Goal: Transaction & Acquisition: Book appointment/travel/reservation

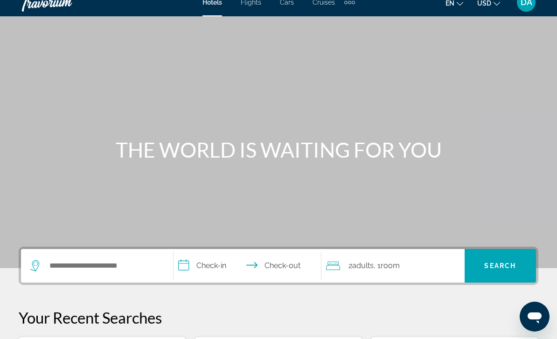
scroll to position [27, 0]
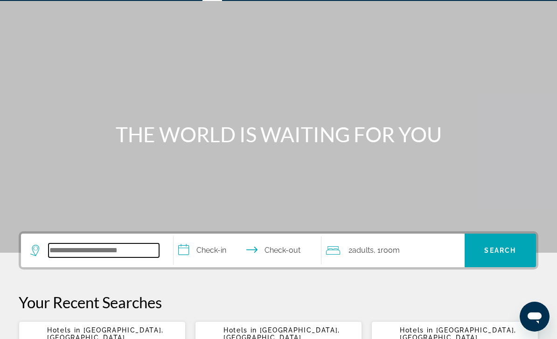
click at [78, 252] on input "Search hotel destination" at bounding box center [104, 251] width 111 height 14
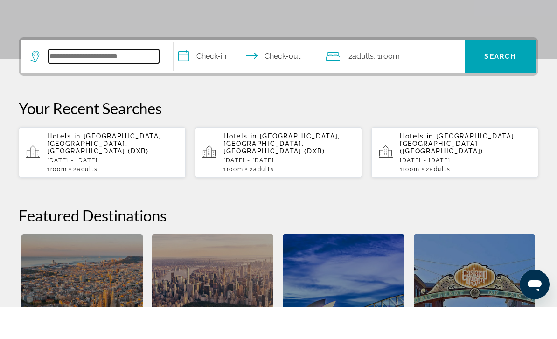
scroll to position [196, 0]
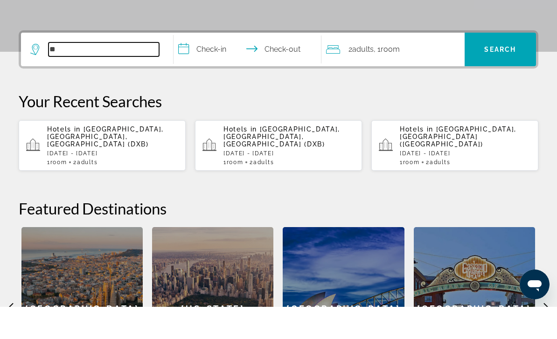
type input "*"
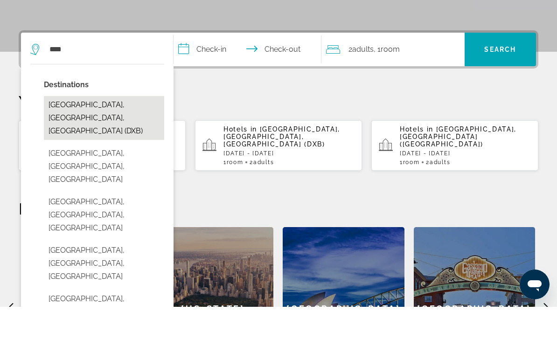
click at [69, 128] on button "Dubai, Dubai Emirate, United Arab Emirates (DXB)" at bounding box center [104, 150] width 120 height 44
type input "**********"
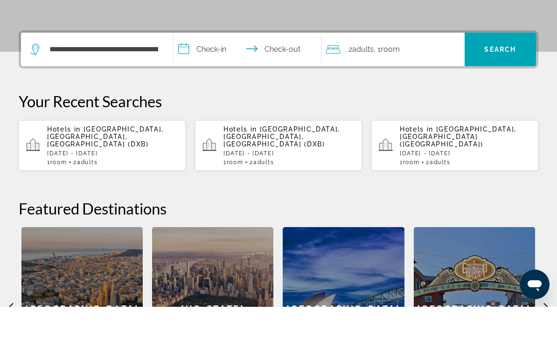
click at [201, 65] on input "**********" at bounding box center [250, 83] width 152 height 36
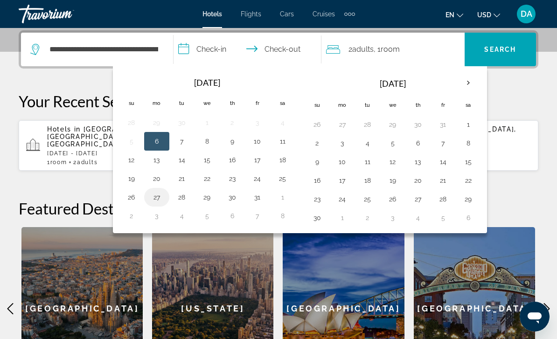
click at [156, 199] on button "27" at bounding box center [156, 197] width 15 height 13
click at [257, 195] on button "31" at bounding box center [257, 197] width 15 height 13
type input "**********"
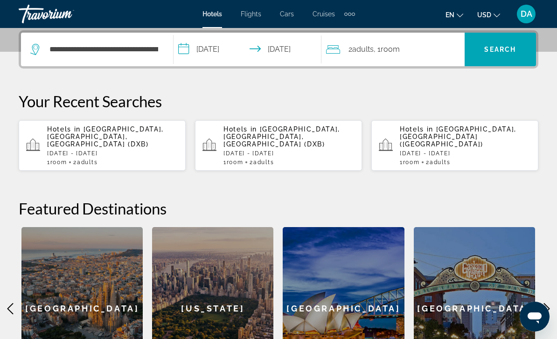
click at [372, 56] on div "2 Adult Adults , 1 Room rooms" at bounding box center [395, 50] width 139 height 34
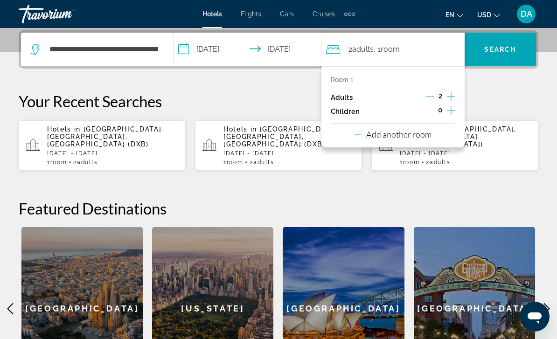
click at [355, 135] on icon "Travelers: 2 adults, 0 children" at bounding box center [358, 134] width 7 height 11
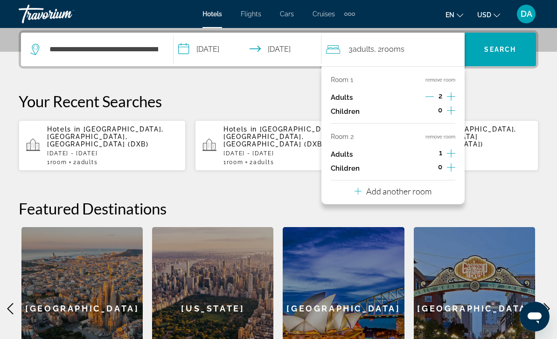
click at [370, 194] on button "Add another room" at bounding box center [393, 190] width 77 height 19
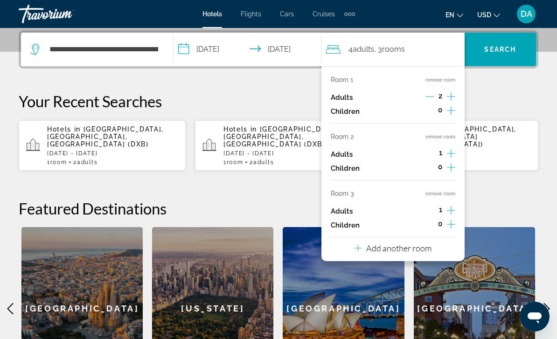
click at [389, 249] on button "Add another room" at bounding box center [393, 247] width 77 height 19
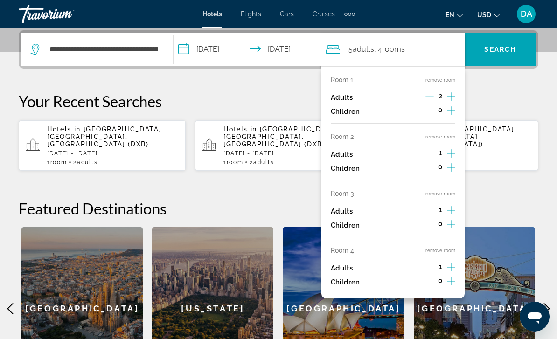
click at [441, 248] on button "remove room" at bounding box center [441, 251] width 30 height 6
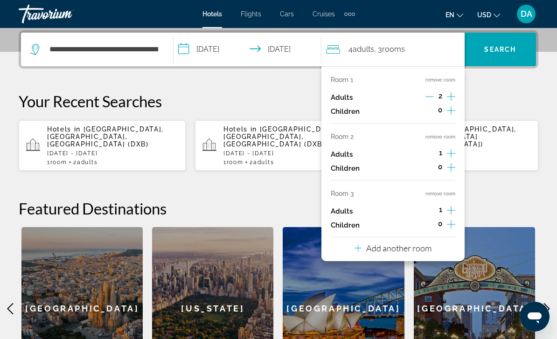
click at [436, 191] on button "remove room" at bounding box center [441, 194] width 30 height 6
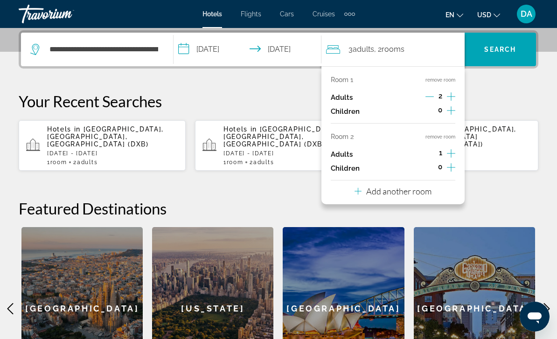
click at [437, 136] on button "remove room" at bounding box center [441, 137] width 30 height 6
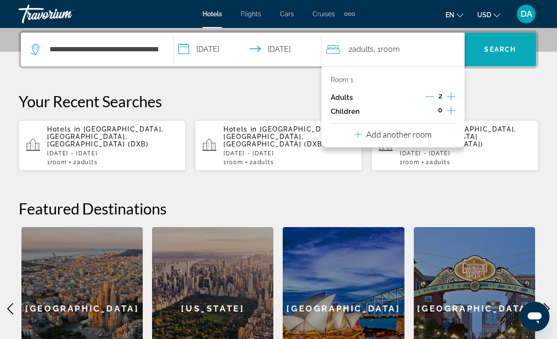
click at [498, 51] on span "Search" at bounding box center [500, 49] width 32 height 7
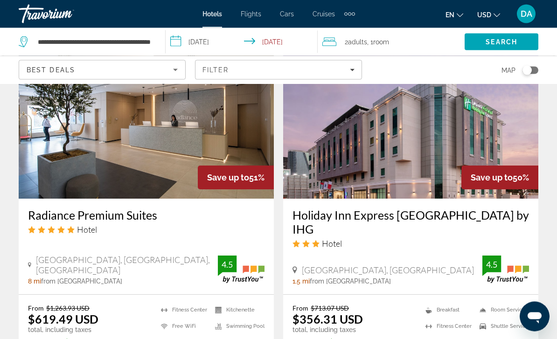
scroll to position [1801, 0]
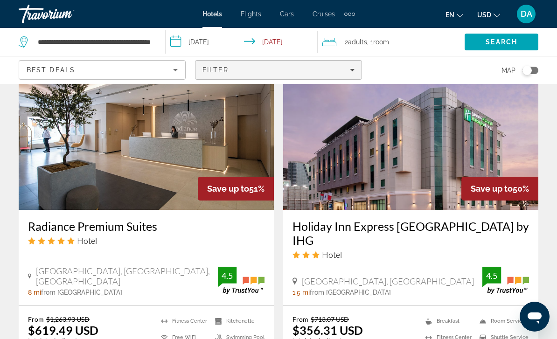
click at [242, 69] on div "Filter" at bounding box center [279, 69] width 152 height 7
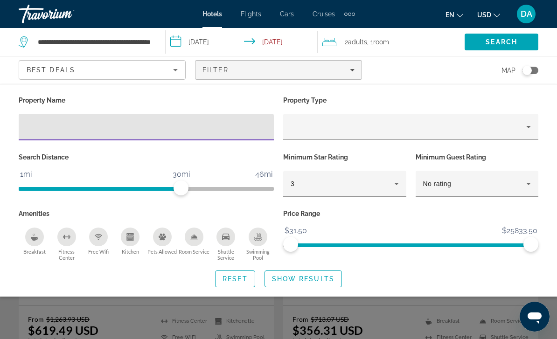
click at [22, 299] on div "Search widget" at bounding box center [278, 239] width 557 height 199
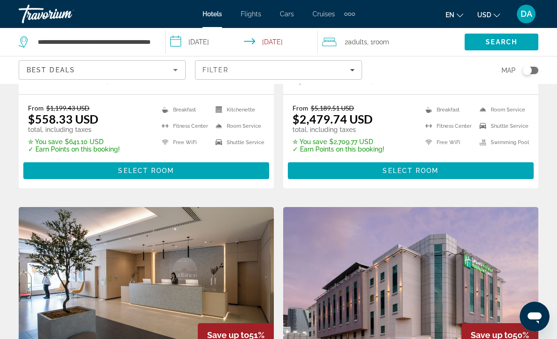
scroll to position [1651, 0]
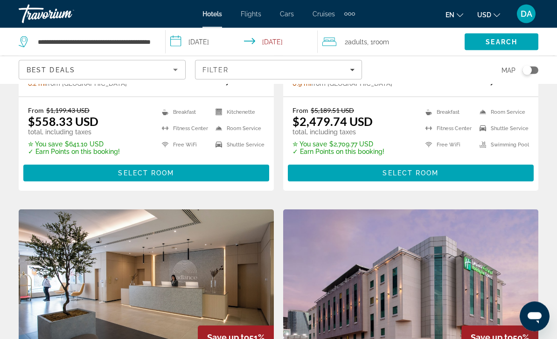
click at [250, 18] on span "Flights" at bounding box center [251, 13] width 21 height 7
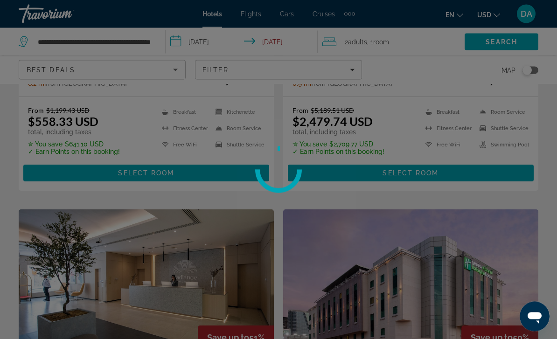
scroll to position [1652, 0]
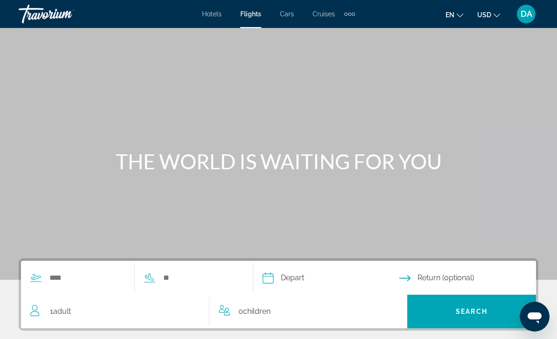
click at [285, 13] on span "Cars" at bounding box center [287, 13] width 14 height 7
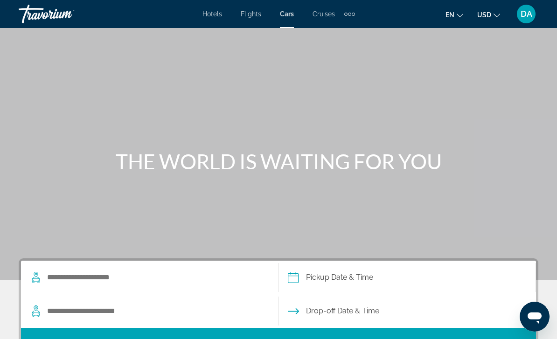
click at [319, 16] on span "Cruises" at bounding box center [324, 13] width 22 height 7
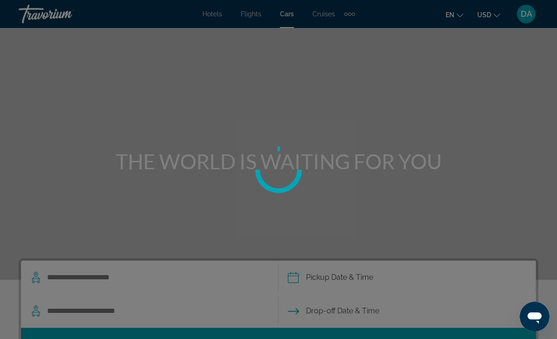
click at [313, 13] on div at bounding box center [278, 169] width 557 height 339
click at [350, 19] on div at bounding box center [278, 169] width 557 height 339
click at [345, 14] on div at bounding box center [278, 169] width 557 height 339
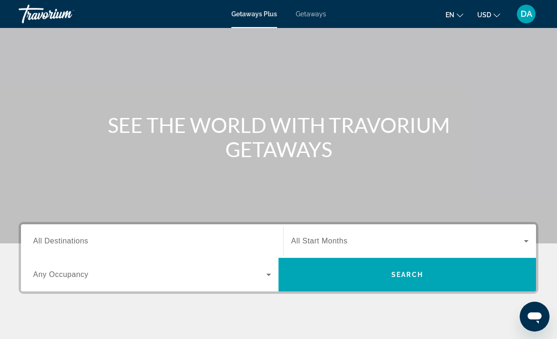
scroll to position [85, 0]
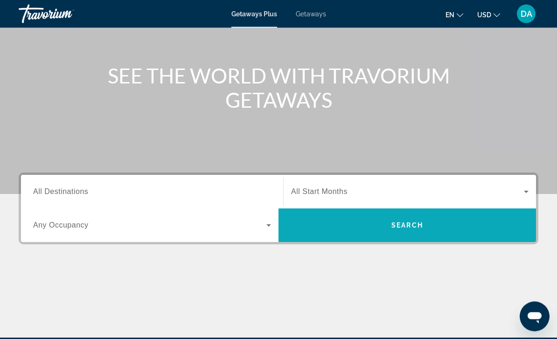
click at [360, 225] on span "Search" at bounding box center [408, 226] width 258 height 22
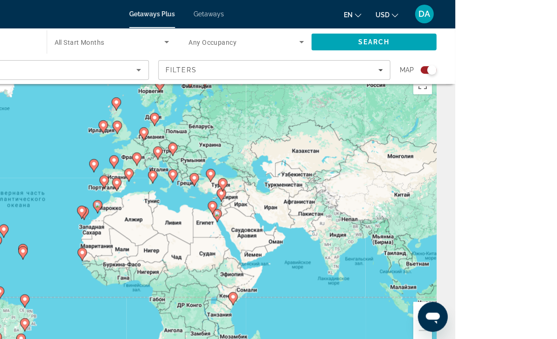
scroll to position [22, 0]
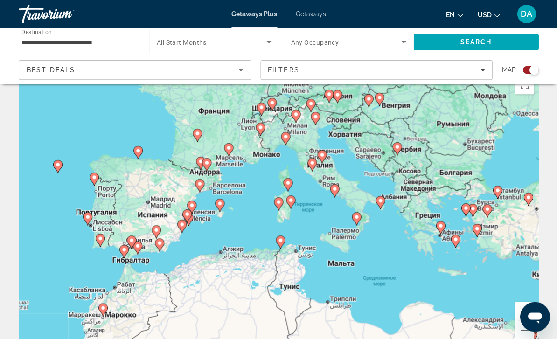
click at [283, 188] on gmp-advanced-marker "Main content" at bounding box center [287, 185] width 9 height 14
type input "**********"
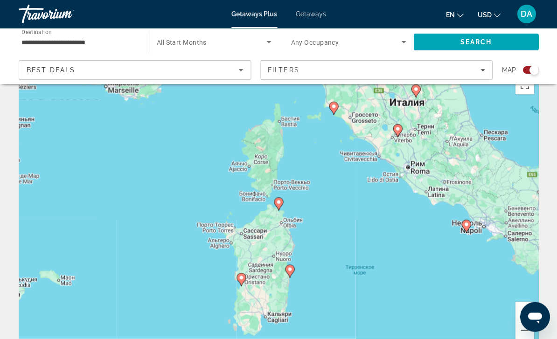
click at [274, 204] on gmp-advanced-marker "Main content" at bounding box center [278, 204] width 9 height 14
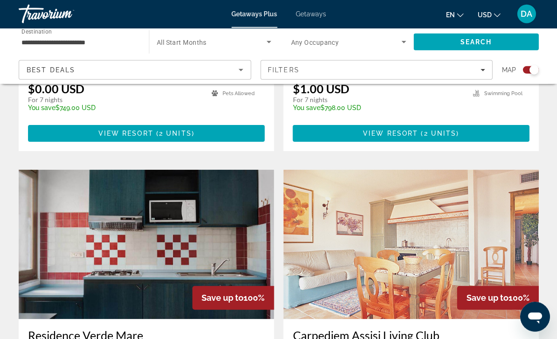
scroll to position [1527, 0]
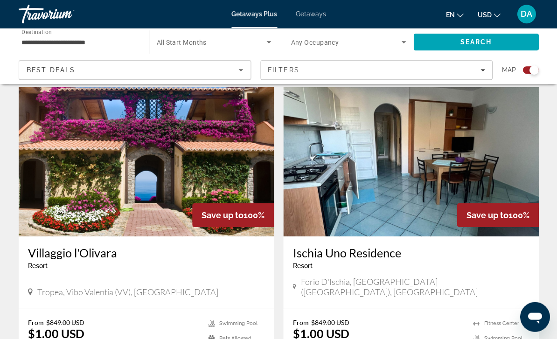
click at [52, 148] on img "Main content" at bounding box center [146, 161] width 255 height 149
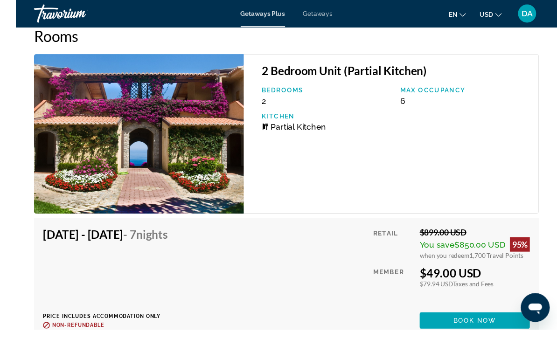
scroll to position [1939, 0]
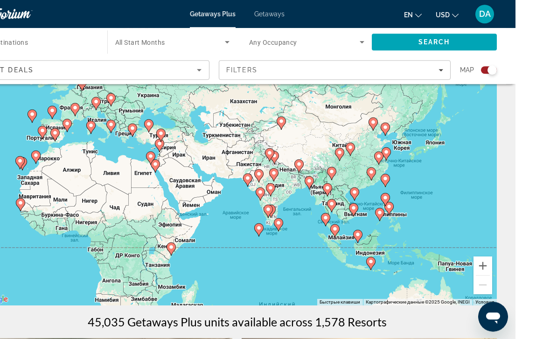
scroll to position [85, 0]
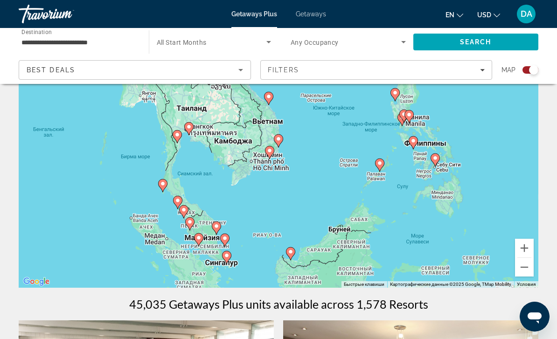
click at [263, 155] on div "Чтобы активировать перетаскивание с помощью клавиатуры, нажмите Alt + Ввод. Пос…" at bounding box center [279, 148] width 520 height 280
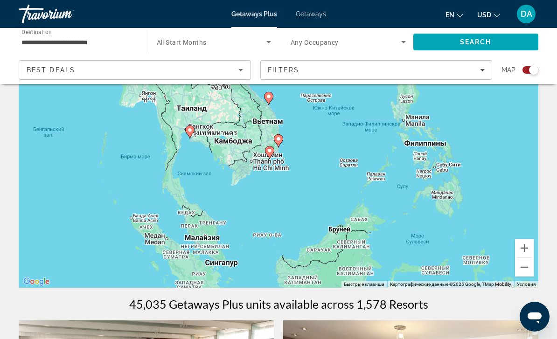
type input "**********"
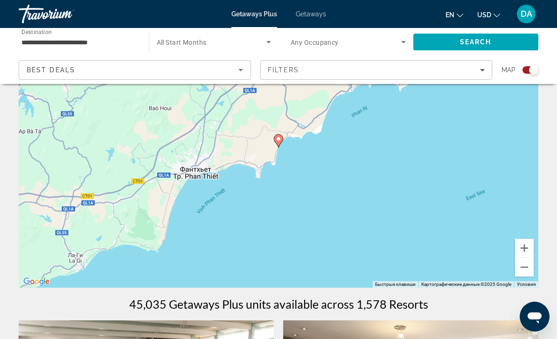
click at [270, 143] on div "Для навигации используйте клавиши со стрелками. Чтобы активировать перетаскиван…" at bounding box center [279, 148] width 520 height 280
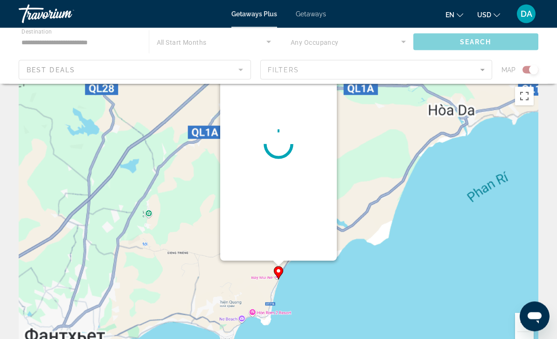
scroll to position [0, 0]
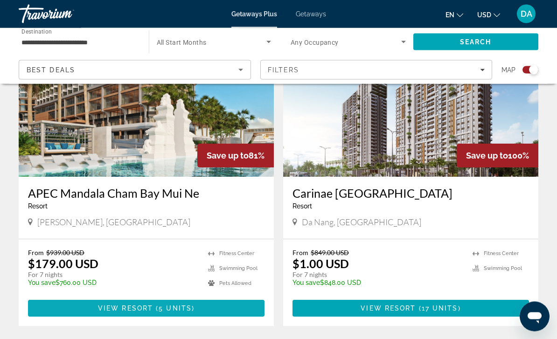
click at [39, 302] on span "Main content" at bounding box center [146, 309] width 237 height 22
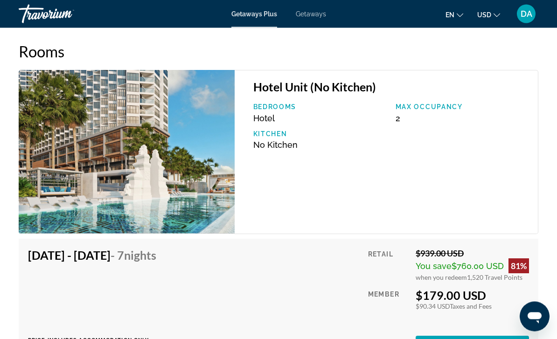
scroll to position [1716, 0]
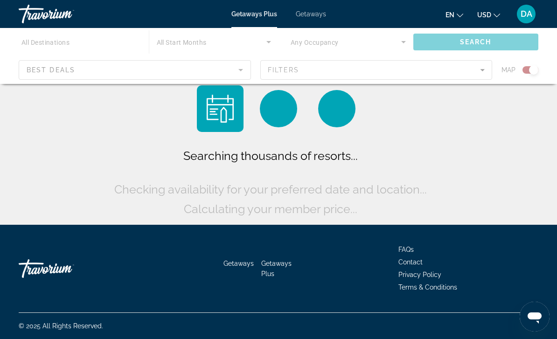
scroll to position [30, 0]
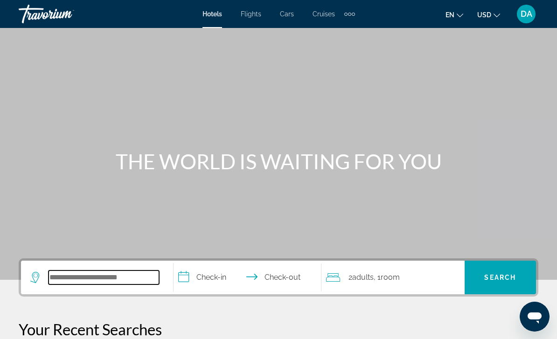
click at [77, 274] on input "Search hotel destination" at bounding box center [104, 278] width 111 height 14
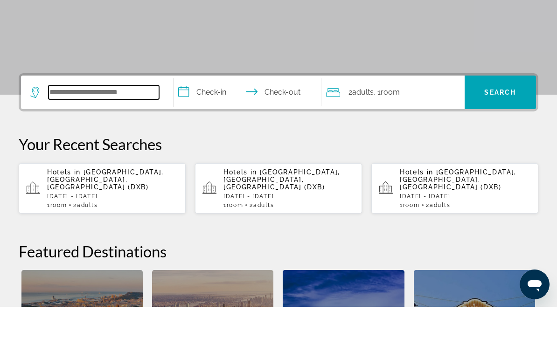
scroll to position [196, 0]
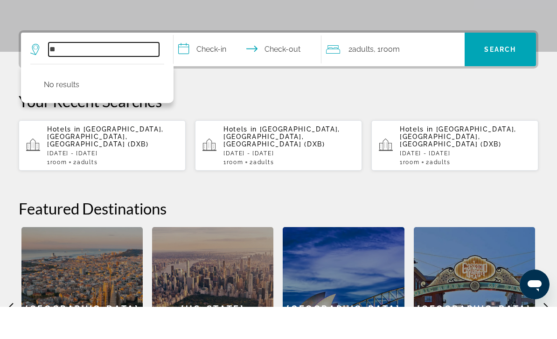
type input "*"
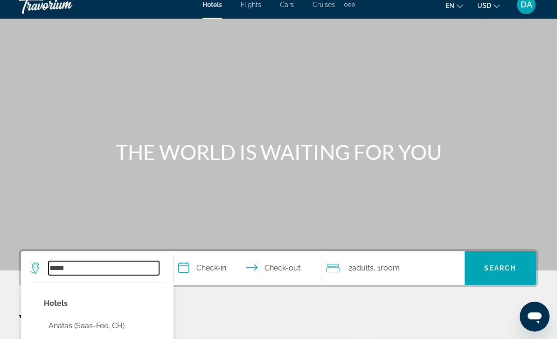
scroll to position [9, 0]
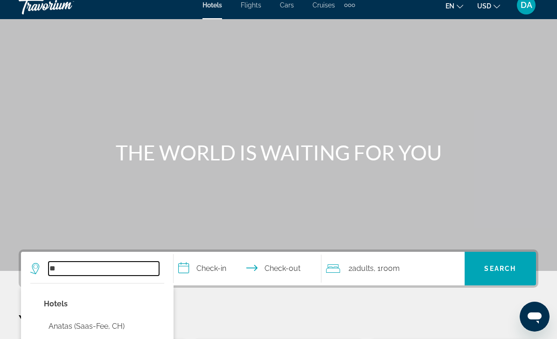
type input "*"
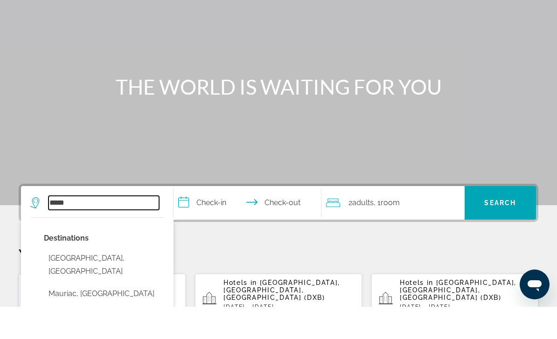
scroll to position [76, 0]
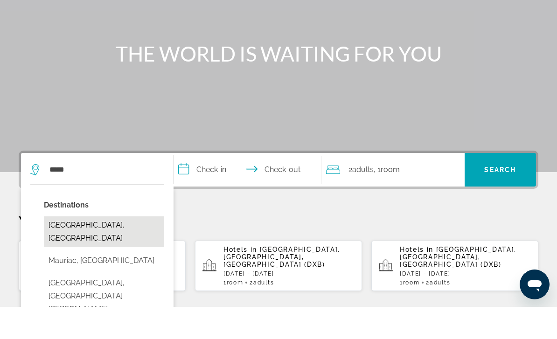
click at [115, 249] on button "Mauritius Island, Mauritius" at bounding box center [104, 264] width 120 height 31
type input "**********"
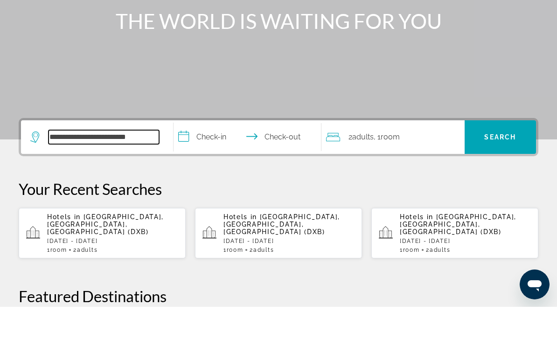
scroll to position [196, 0]
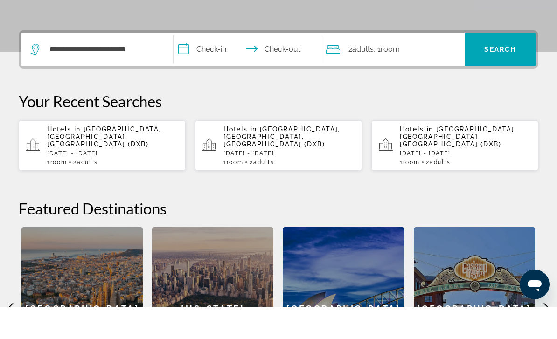
click at [223, 65] on input "**********" at bounding box center [250, 83] width 152 height 36
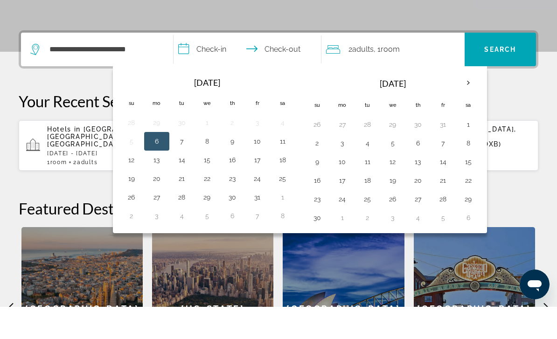
scroll to position [228, 0]
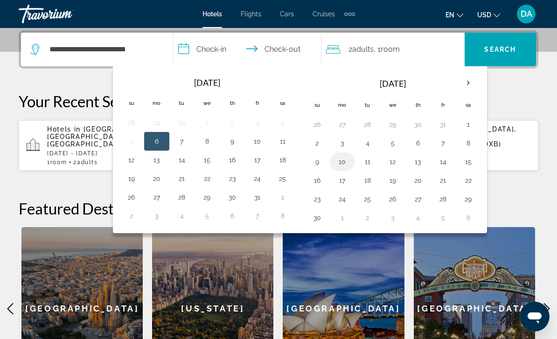
click at [340, 164] on button "10" at bounding box center [342, 161] width 15 height 13
click at [441, 161] on button "14" at bounding box center [443, 161] width 15 height 13
type input "**********"
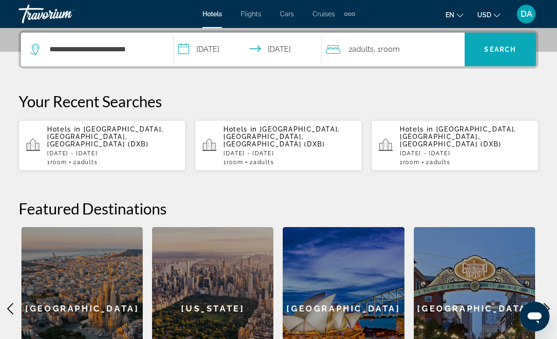
click at [496, 43] on span "Search" at bounding box center [500, 49] width 71 height 22
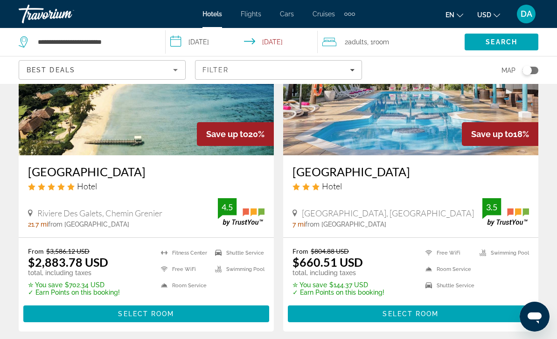
scroll to position [1871, 0]
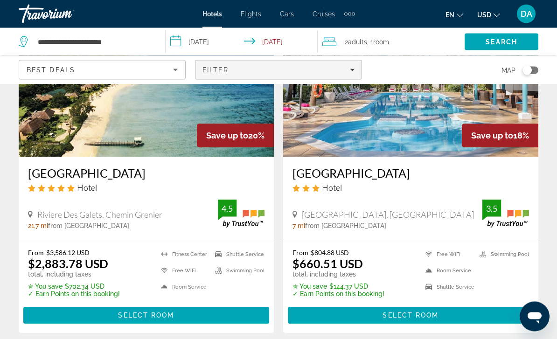
click at [237, 69] on div "Filter" at bounding box center [279, 69] width 152 height 7
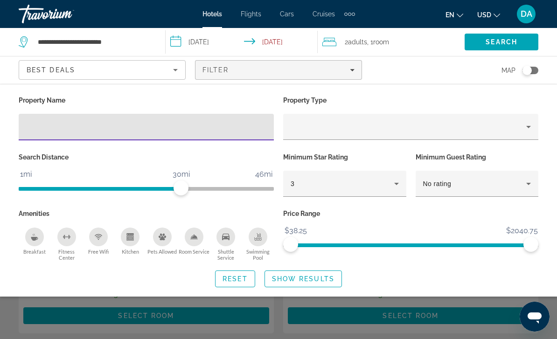
click at [36, 330] on div "Search widget" at bounding box center [278, 239] width 557 height 199
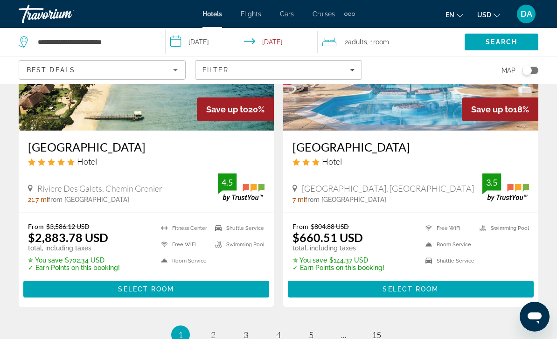
scroll to position [1902, 0]
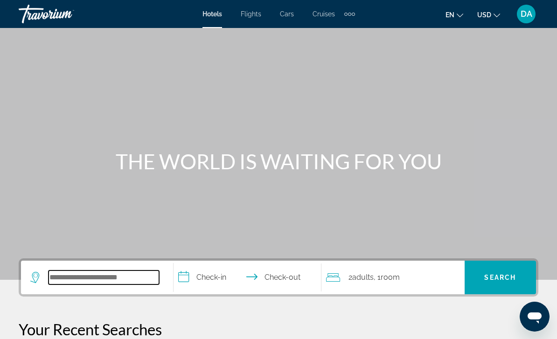
click at [97, 285] on input "Search hotel destination" at bounding box center [104, 278] width 111 height 14
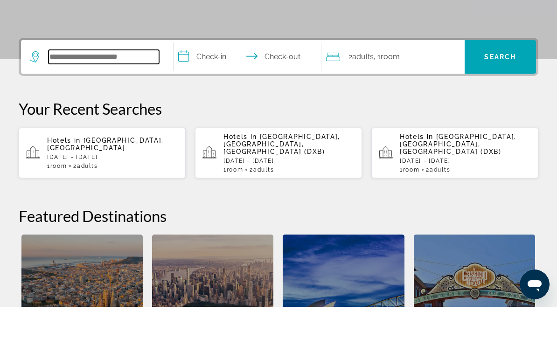
scroll to position [196, 0]
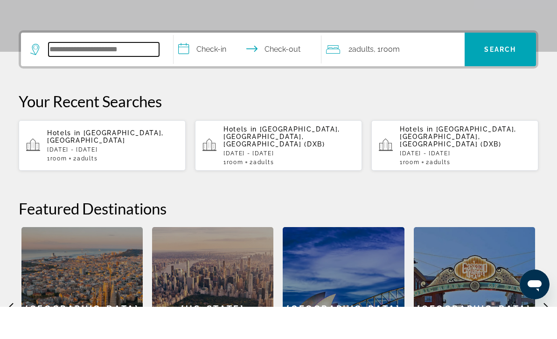
type input "*"
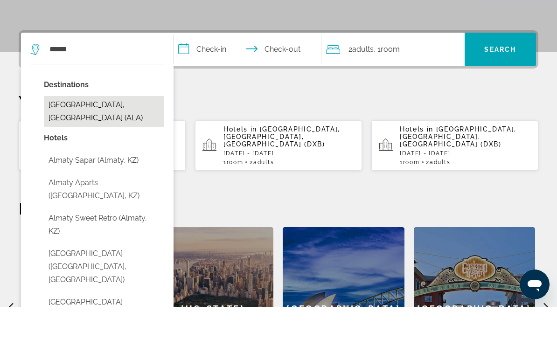
click at [117, 128] on button "Almaty, Kazakhstan (ALA)" at bounding box center [104, 143] width 120 height 31
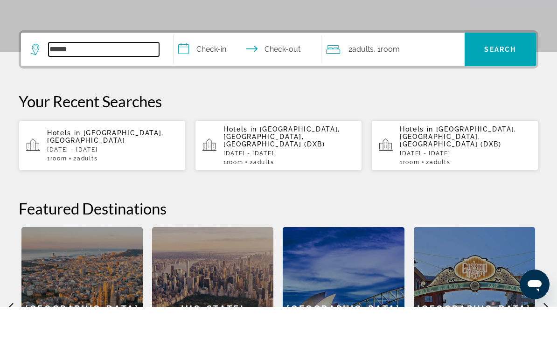
type input "**********"
click at [211, 65] on input "**********" at bounding box center [250, 83] width 152 height 36
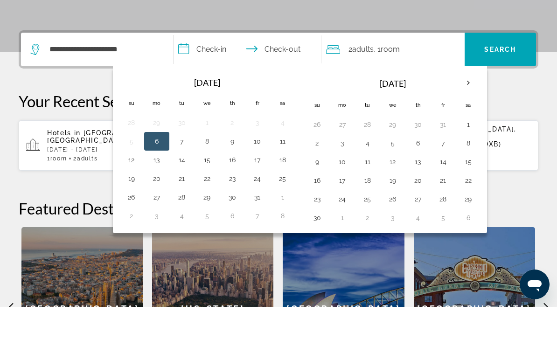
scroll to position [228, 0]
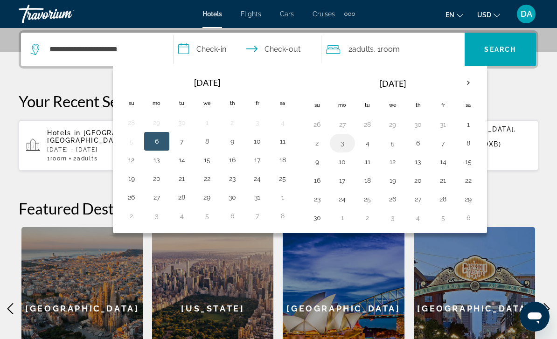
click at [335, 143] on button "3" at bounding box center [342, 143] width 15 height 13
click at [365, 142] on button "4" at bounding box center [367, 143] width 15 height 13
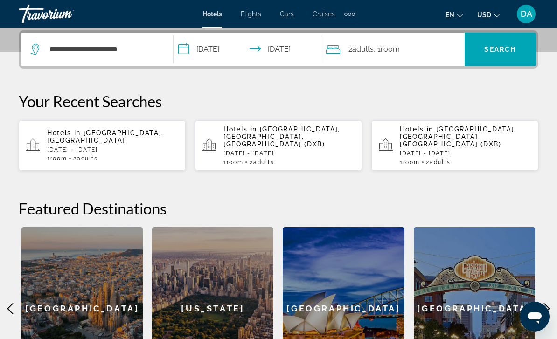
type input "**********"
click at [487, 54] on span "Search" at bounding box center [500, 49] width 71 height 22
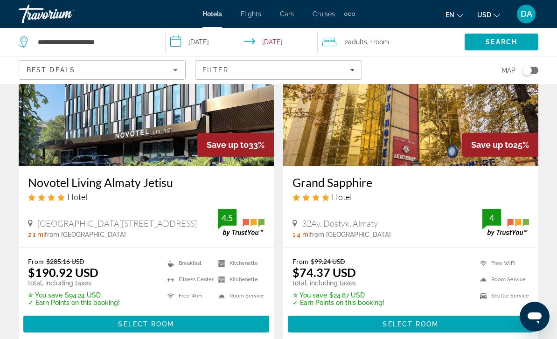
scroll to position [99, 0]
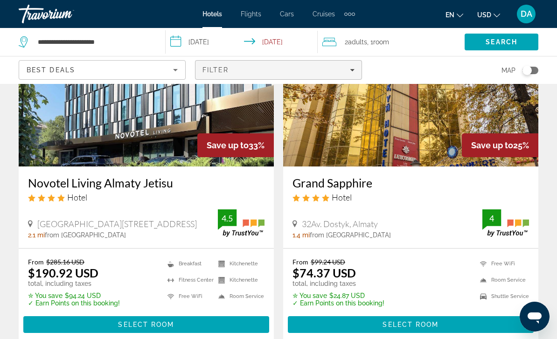
click at [247, 66] on span "Filters" at bounding box center [279, 70] width 166 height 22
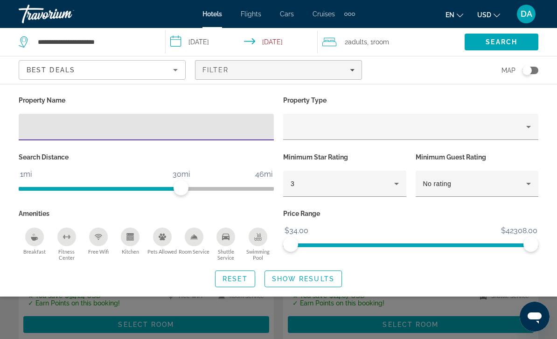
click at [63, 132] on input "Hotel Filters" at bounding box center [146, 127] width 240 height 11
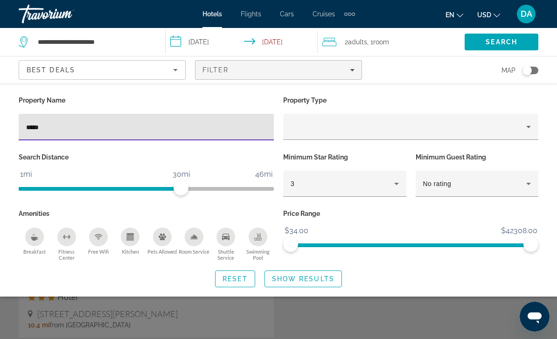
click at [103, 129] on input "*****" at bounding box center [146, 127] width 240 height 11
type input "*"
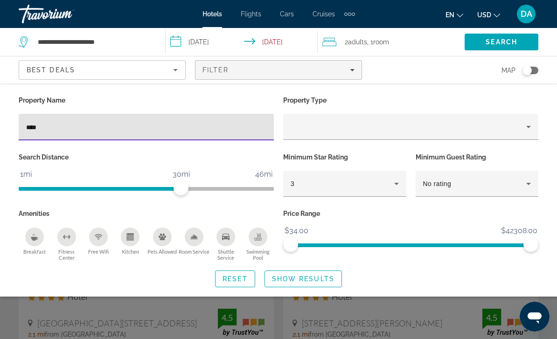
type input "*****"
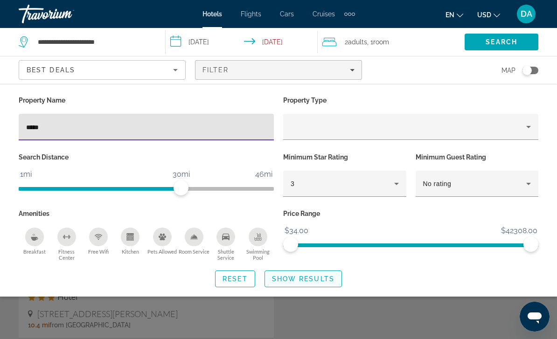
click at [306, 281] on span "Show Results" at bounding box center [303, 278] width 63 height 7
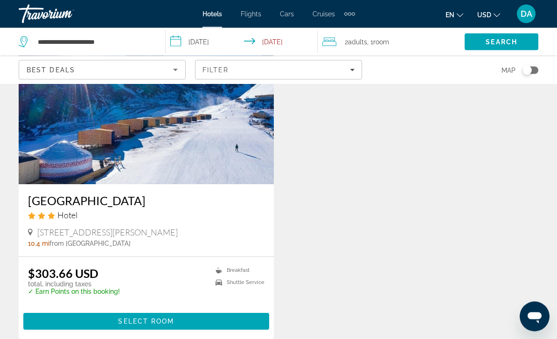
scroll to position [82, 0]
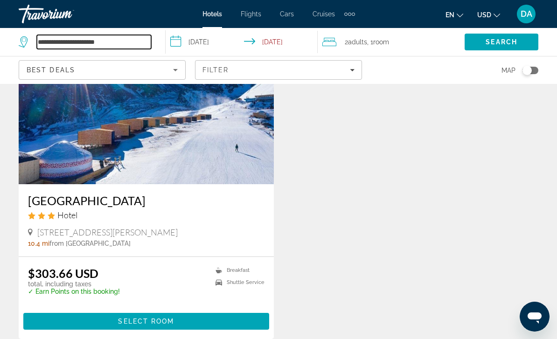
click at [129, 43] on input "**********" at bounding box center [94, 42] width 114 height 14
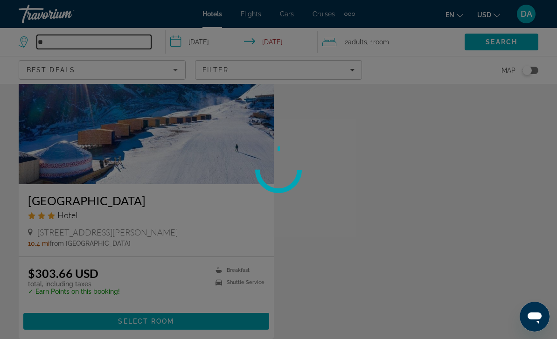
type input "*"
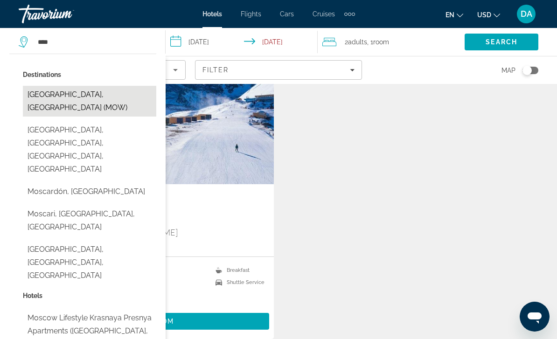
click at [109, 100] on button "Moscow, Russian Federation (MOW)" at bounding box center [89, 101] width 133 height 31
type input "**********"
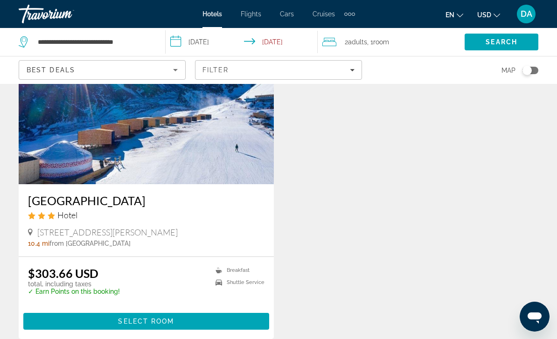
click at [208, 45] on input "**********" at bounding box center [243, 43] width 155 height 31
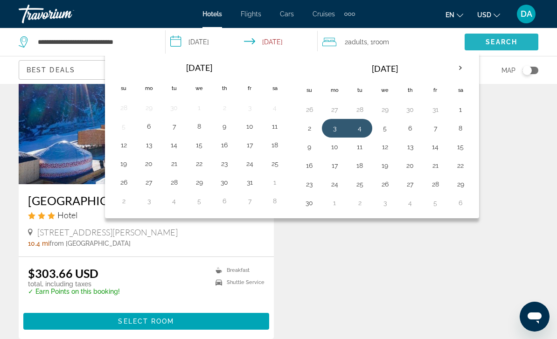
click at [498, 44] on span "Search" at bounding box center [502, 41] width 32 height 7
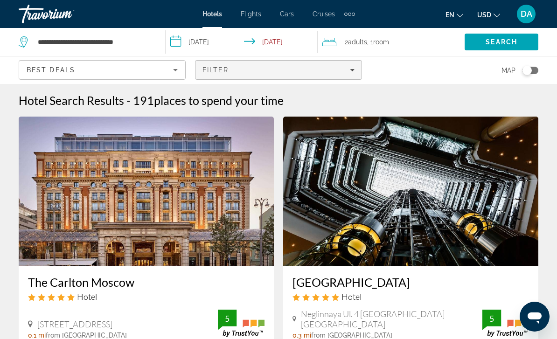
click at [273, 65] on span "Filters" at bounding box center [279, 70] width 166 height 22
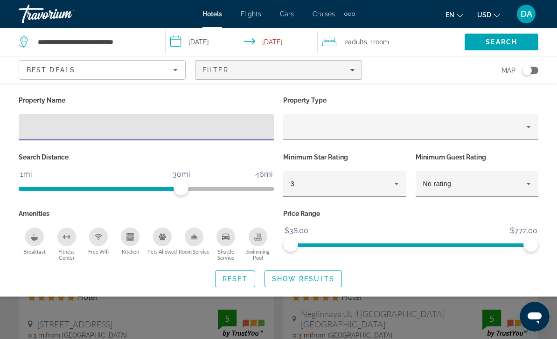
click at [150, 130] on input "Hotel Filters" at bounding box center [146, 127] width 240 height 11
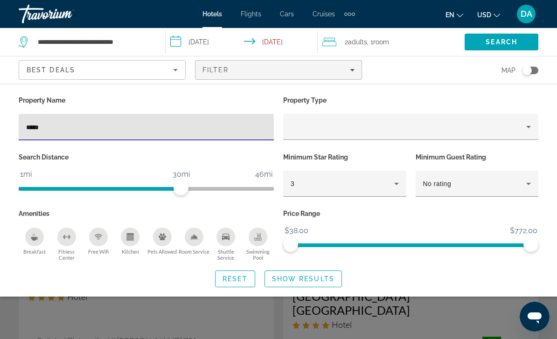
type input "******"
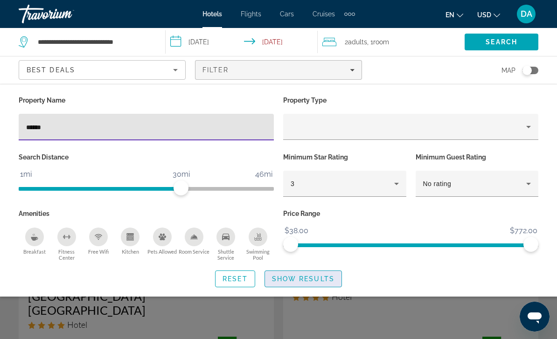
click at [317, 280] on span "Show Results" at bounding box center [303, 278] width 63 height 7
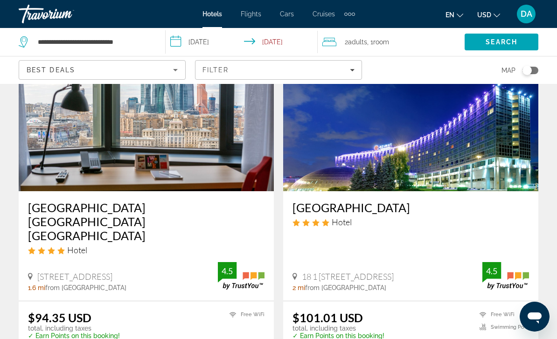
scroll to position [65, 0]
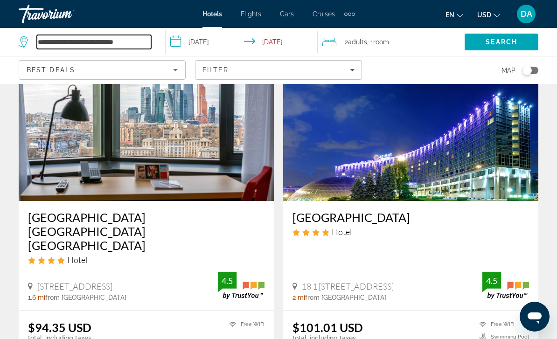
click at [146, 36] on input "**********" at bounding box center [94, 42] width 114 height 14
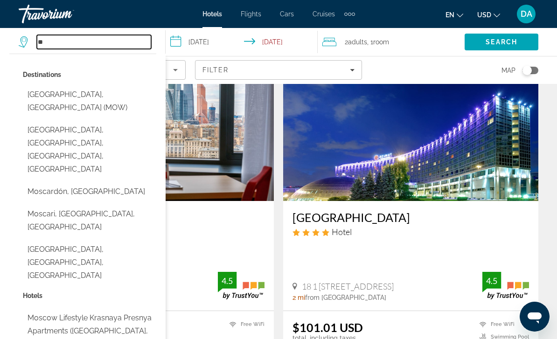
type input "*"
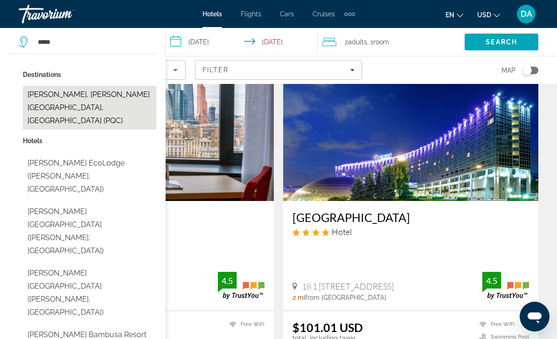
click at [94, 100] on button "Phu Quoc, Phu Quoc Island, Vietnam (PQC)" at bounding box center [89, 108] width 133 height 44
type input "**********"
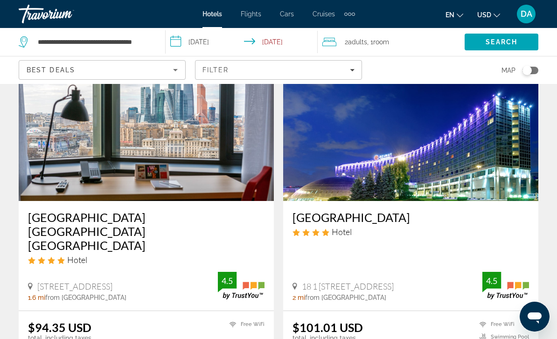
click at [216, 43] on input "**********" at bounding box center [243, 43] width 155 height 31
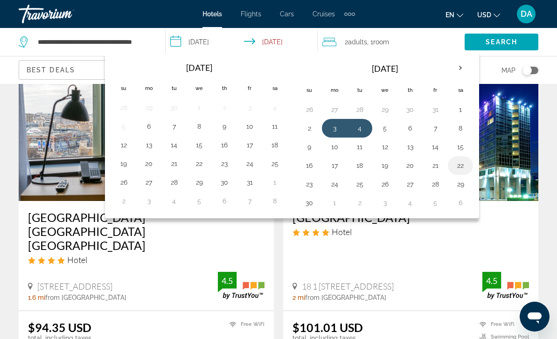
click at [463, 171] on button "22" at bounding box center [460, 165] width 15 height 13
click at [462, 189] on button "29" at bounding box center [460, 184] width 15 height 13
type input "**********"
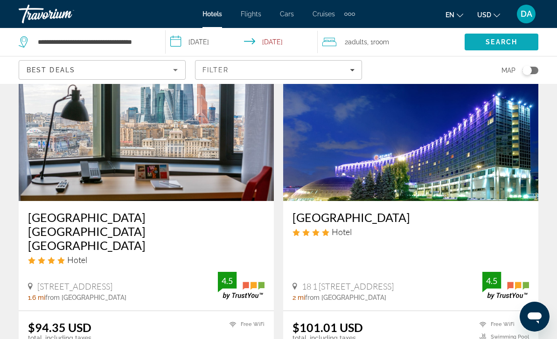
click at [521, 46] on span "Search" at bounding box center [502, 42] width 74 height 22
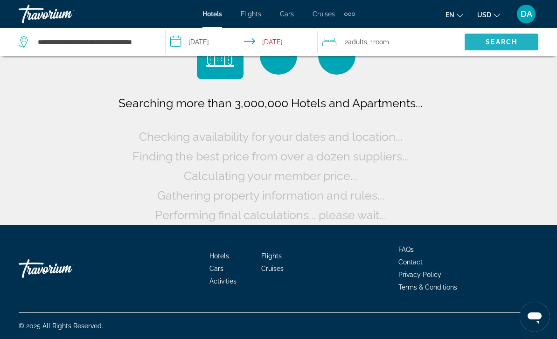
scroll to position [7, 0]
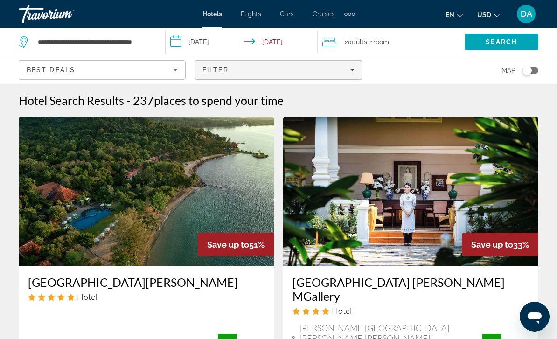
click at [221, 67] on span "Filter" at bounding box center [216, 69] width 27 height 7
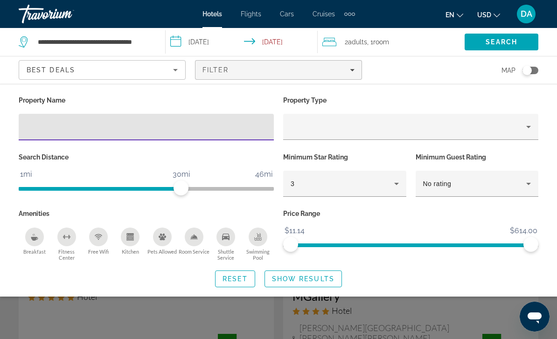
click at [203, 132] on input "Hotel Filters" at bounding box center [146, 127] width 240 height 11
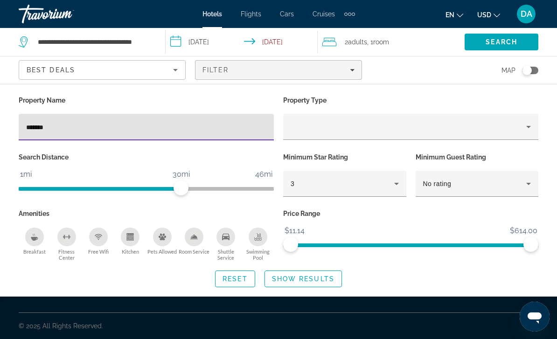
type input "******"
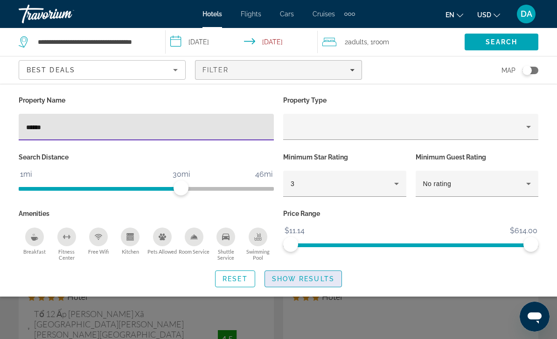
click at [324, 277] on span "Show Results" at bounding box center [303, 278] width 63 height 7
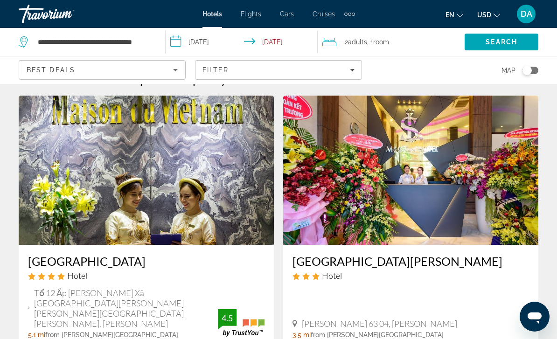
scroll to position [22, 0]
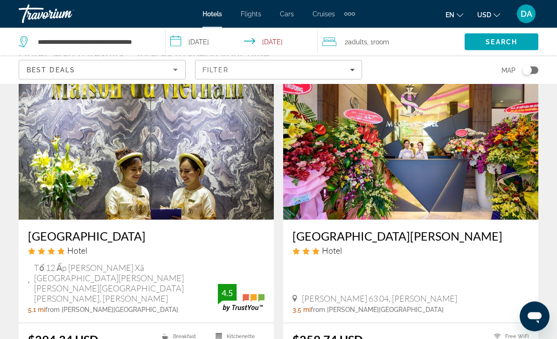
click at [397, 160] on img "Main content" at bounding box center [410, 145] width 255 height 149
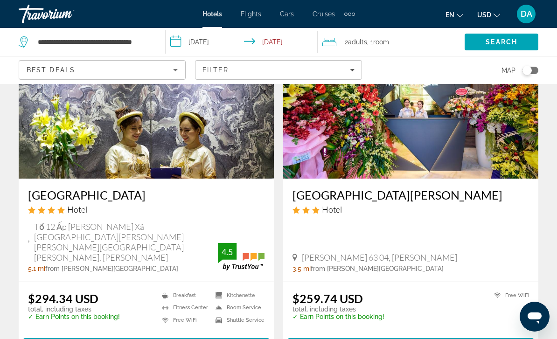
scroll to position [86, 0]
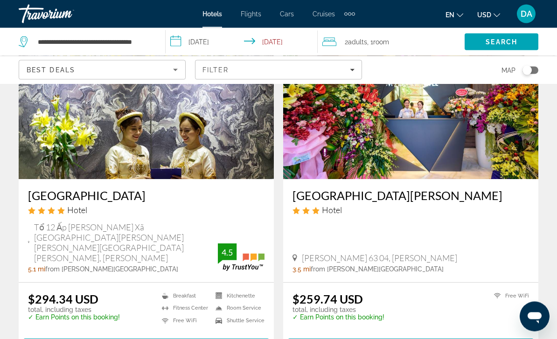
click at [399, 129] on img "Main content" at bounding box center [410, 104] width 255 height 149
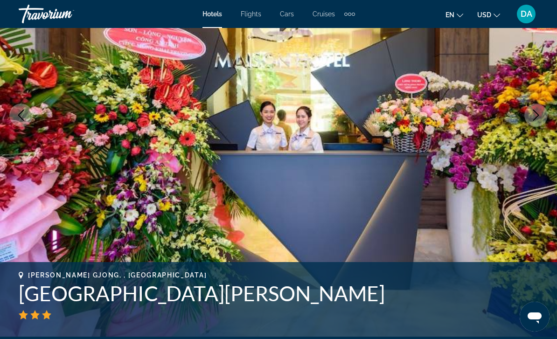
scroll to position [134, 0]
